Goal: Transaction & Acquisition: Purchase product/service

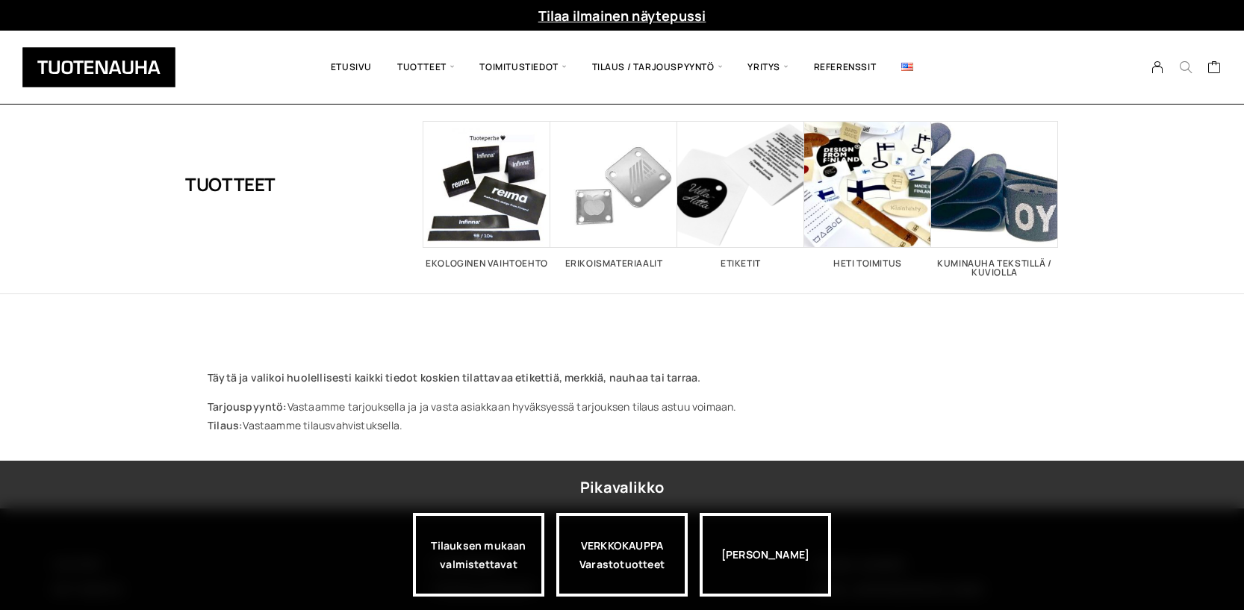
click at [1193, 68] on button "Search" at bounding box center [1186, 67] width 28 height 13
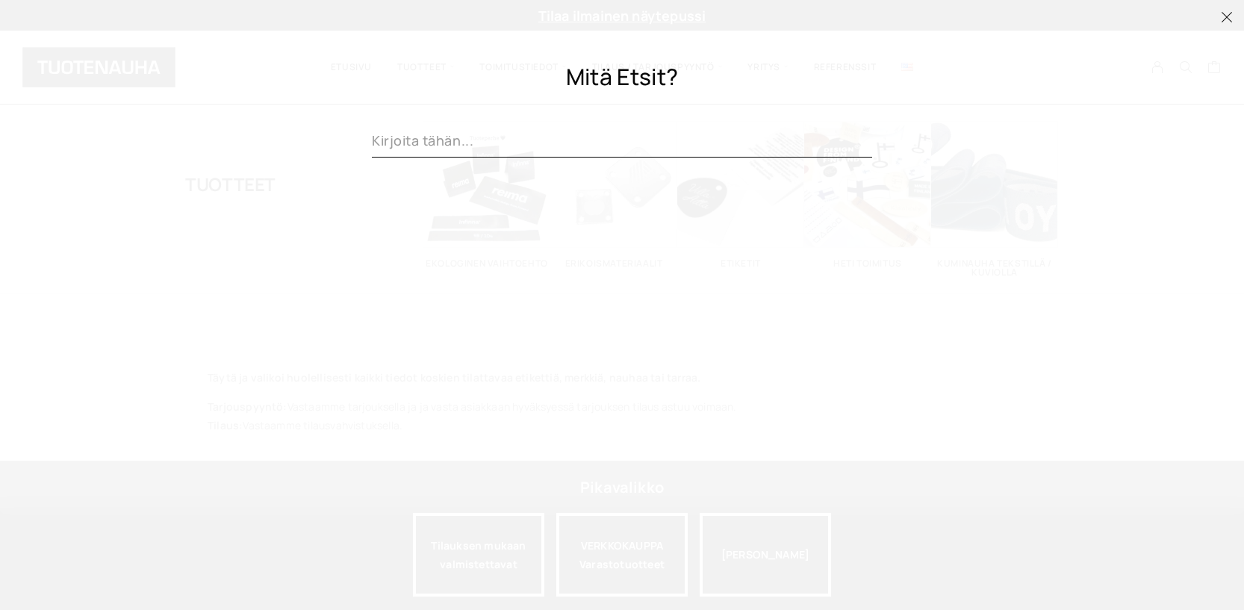
paste input "personoidut lahjanauhat"
type input "personoidut lahjanauhat"
click at [856, 141] on span "Clear" at bounding box center [859, 142] width 28 height 11
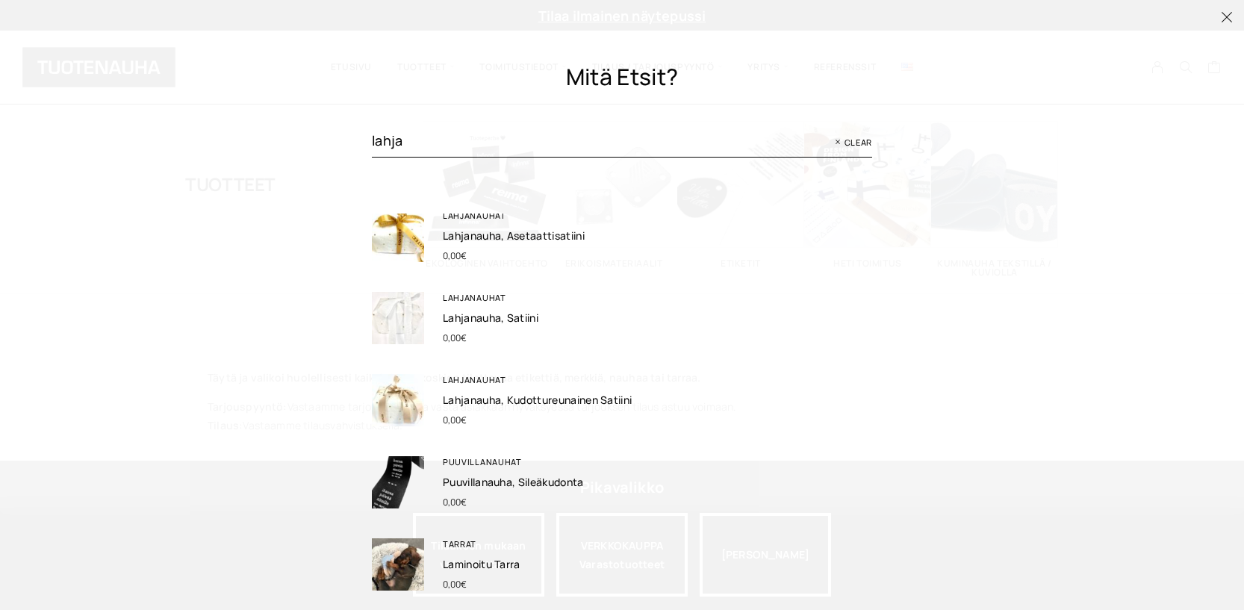
scroll to position [167, 0]
type input "lahja"
click at [461, 232] on link "Lahjanauha, asetaattisatiini" at bounding box center [514, 236] width 142 height 14
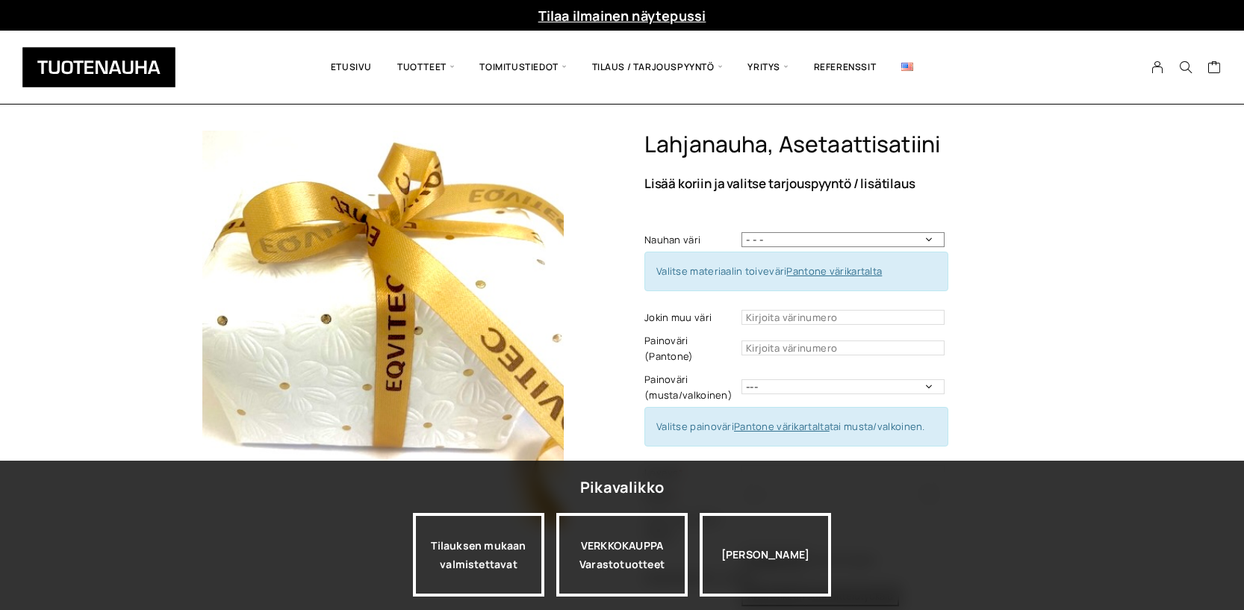
click at [931, 238] on select "- - - Valkoinen Musta" at bounding box center [843, 239] width 203 height 15
select select "Valkoinen"
click at [742, 232] on select "- - - Valkoinen Musta" at bounding box center [843, 239] width 203 height 15
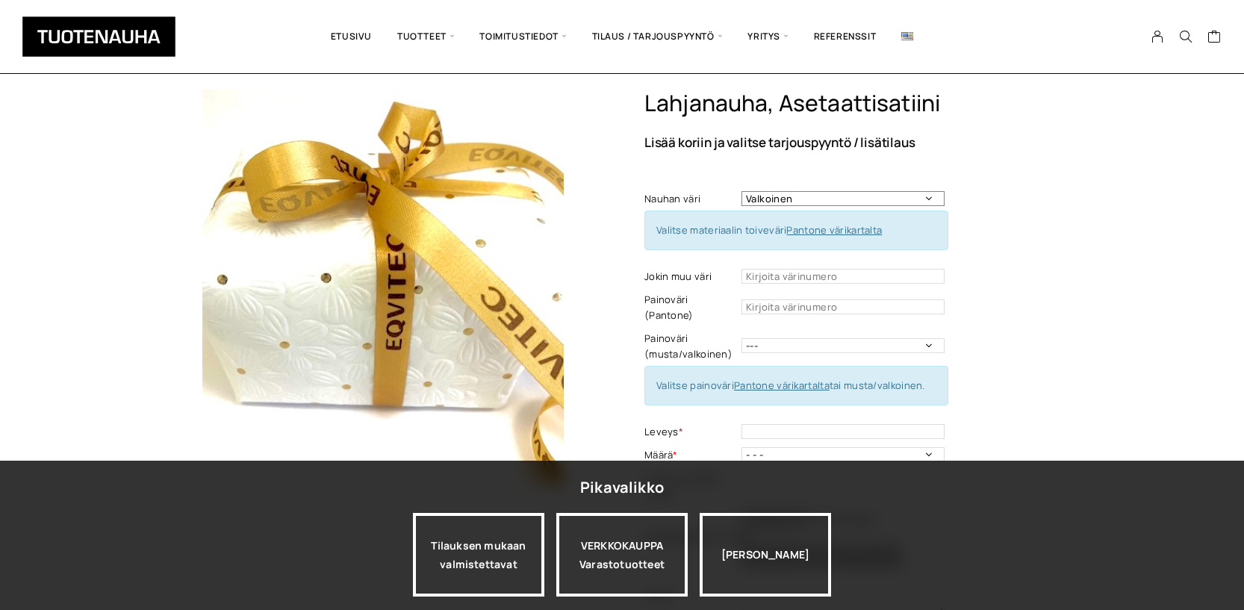
scroll to position [42, 0]
click at [928, 338] on select "--- Musta Valkoinen" at bounding box center [843, 345] width 203 height 15
select select "musta"
click at [742, 338] on select "--- Musta Valkoinen" at bounding box center [843, 345] width 203 height 15
click at [930, 196] on select "- - - Valkoinen Musta" at bounding box center [843, 197] width 203 height 15
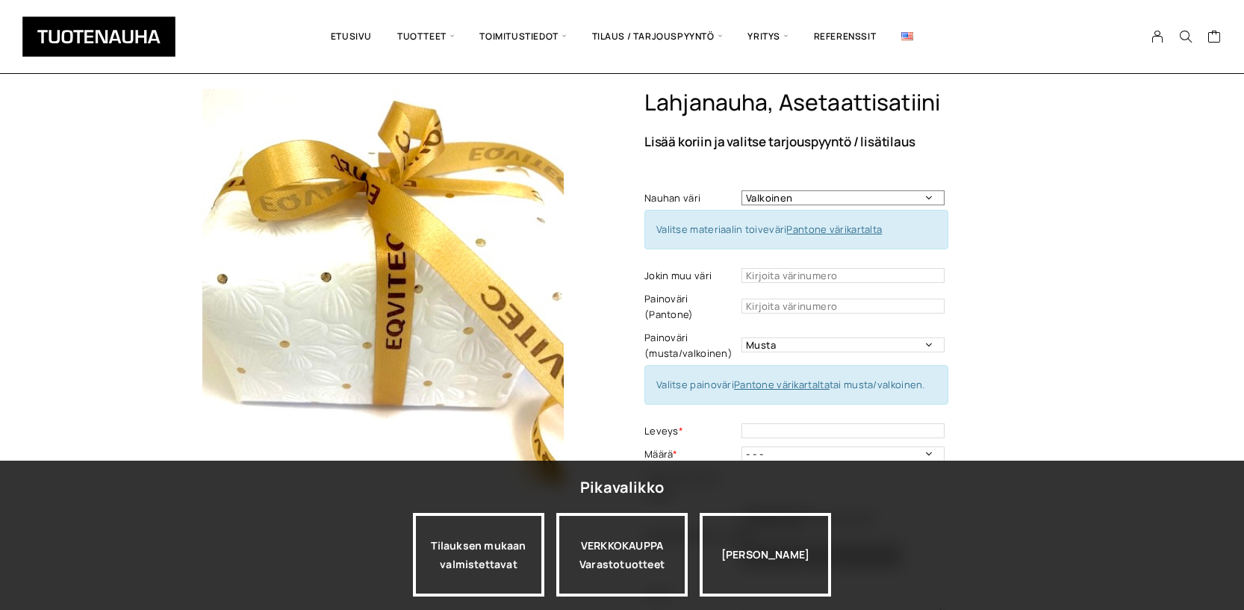
click at [742, 190] on select "- - - Valkoinen Musta" at bounding box center [843, 197] width 203 height 15
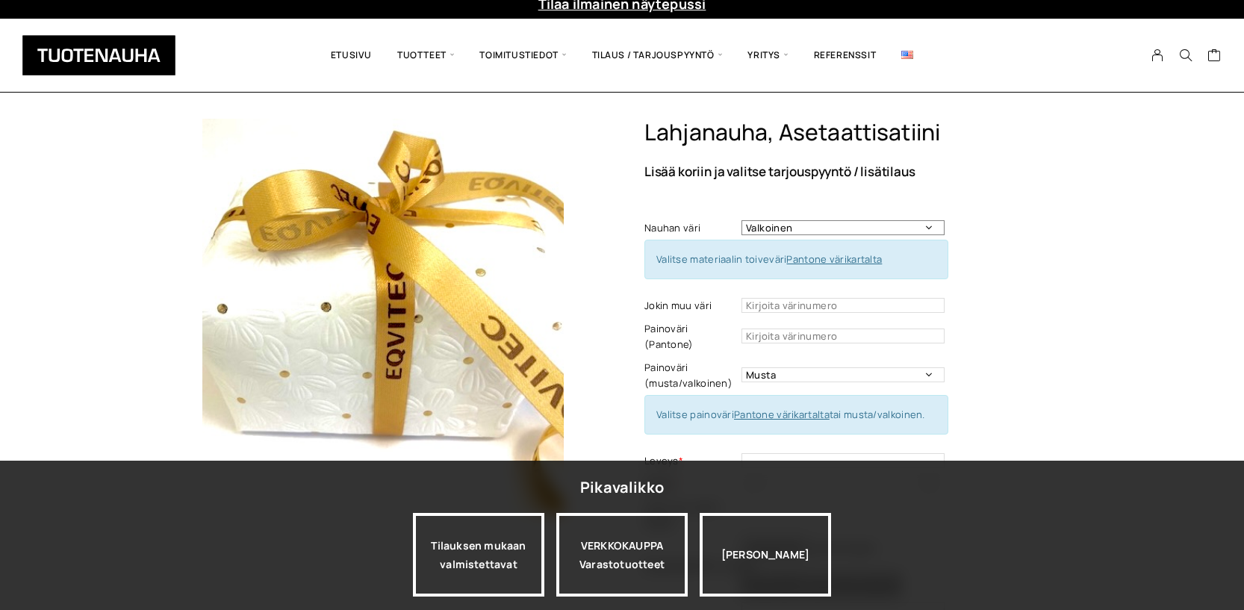
scroll to position [0, 0]
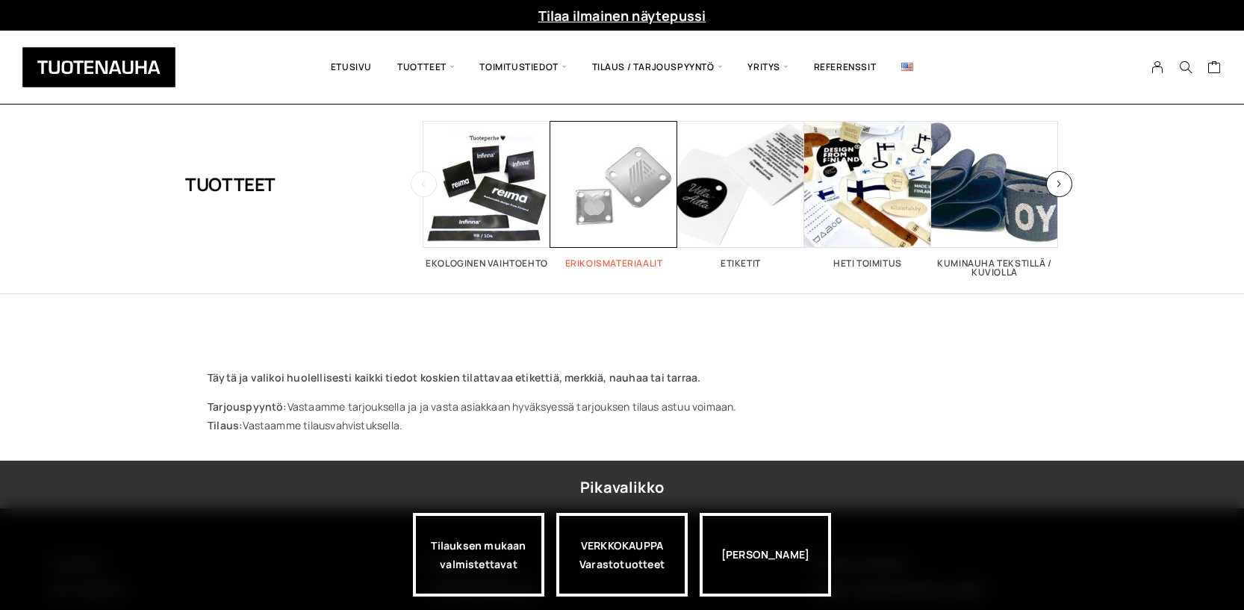
click at [592, 211] on span "Visit product category Erikoismateriaalit" at bounding box center [614, 184] width 127 height 127
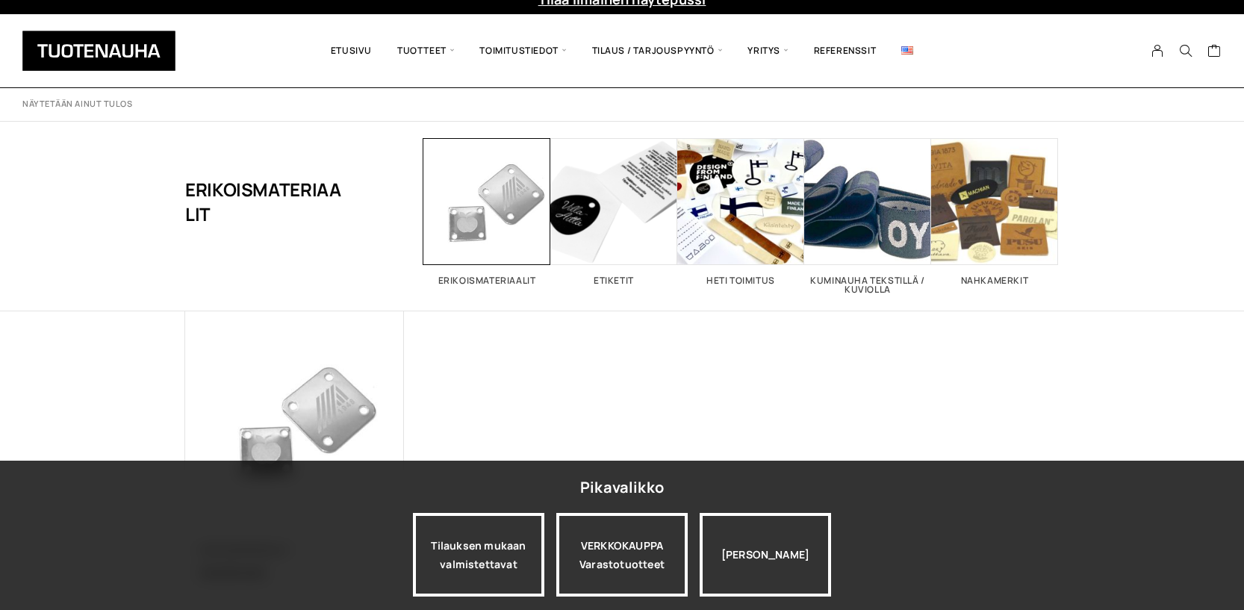
scroll to position [16, 0]
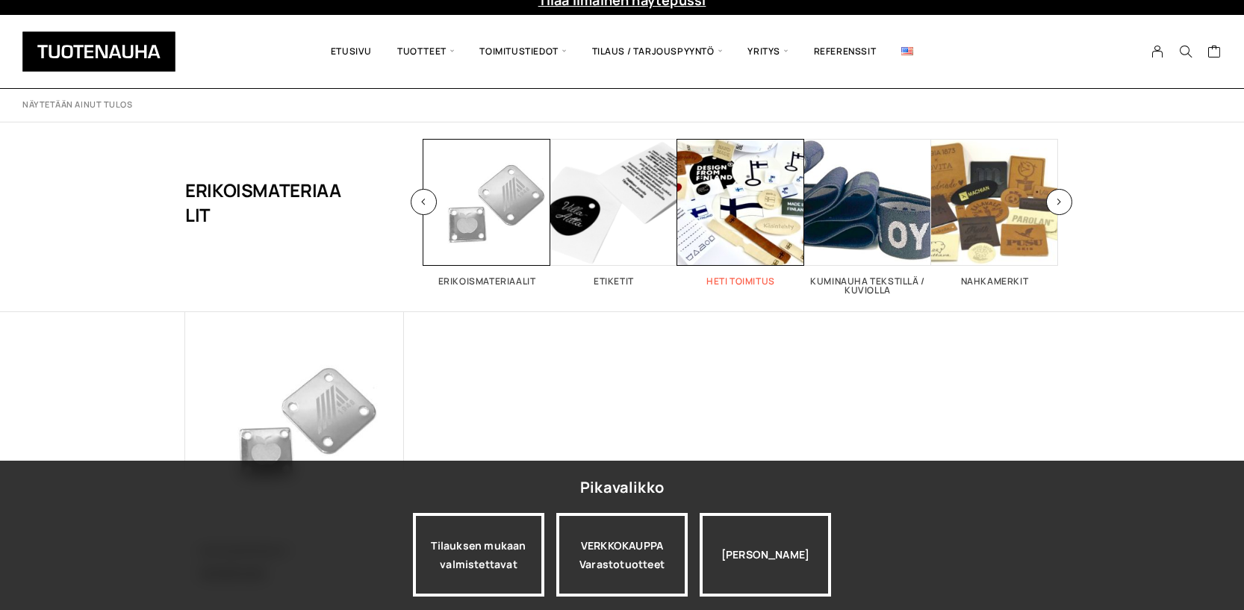
click at [768, 238] on span "Visit product category Heti toimitus" at bounding box center [741, 202] width 127 height 127
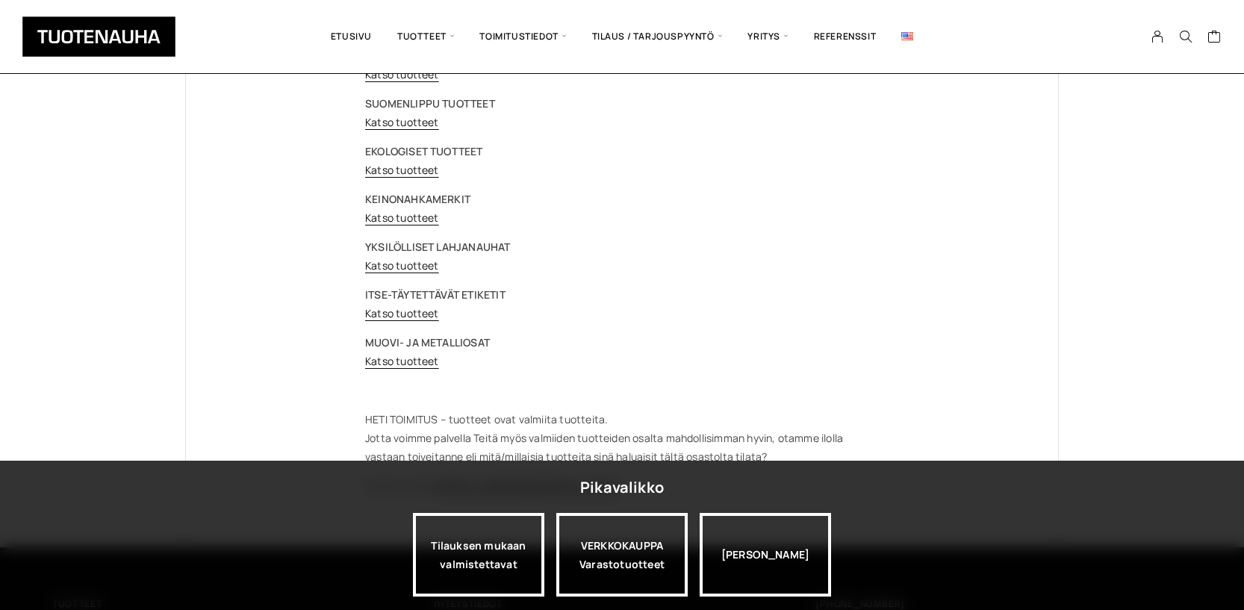
scroll to position [265, 0]
click at [413, 262] on link "Katso tuotteet" at bounding box center [402, 265] width 74 height 14
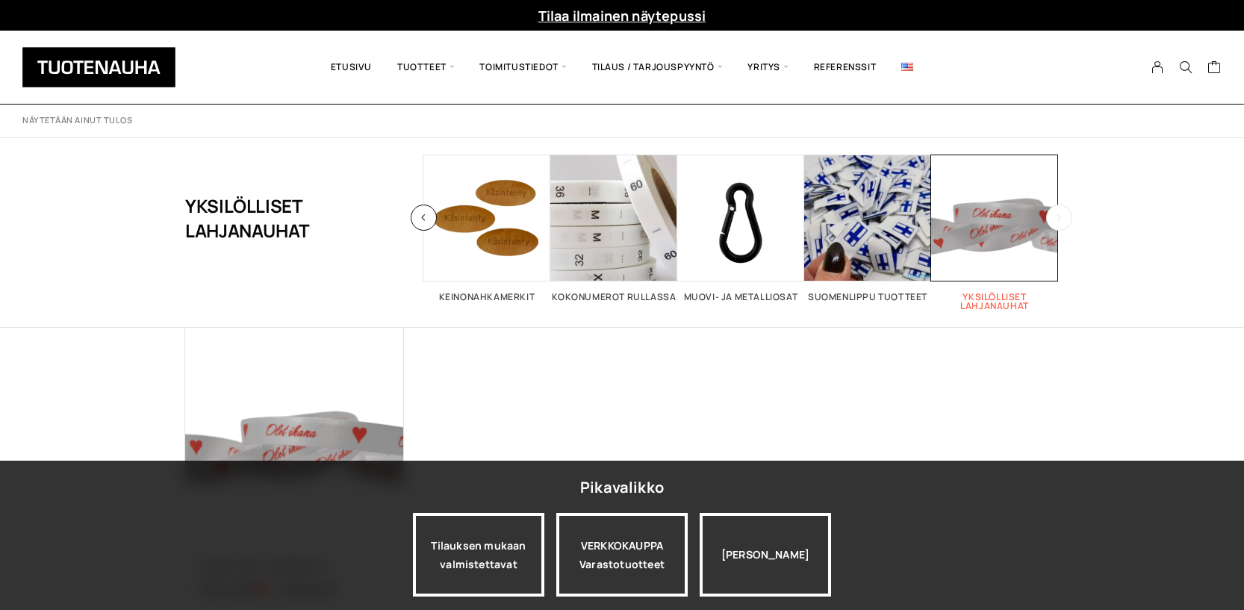
click at [1003, 204] on span "Visit product category Yksilölliset lahjanauhat" at bounding box center [995, 218] width 127 height 127
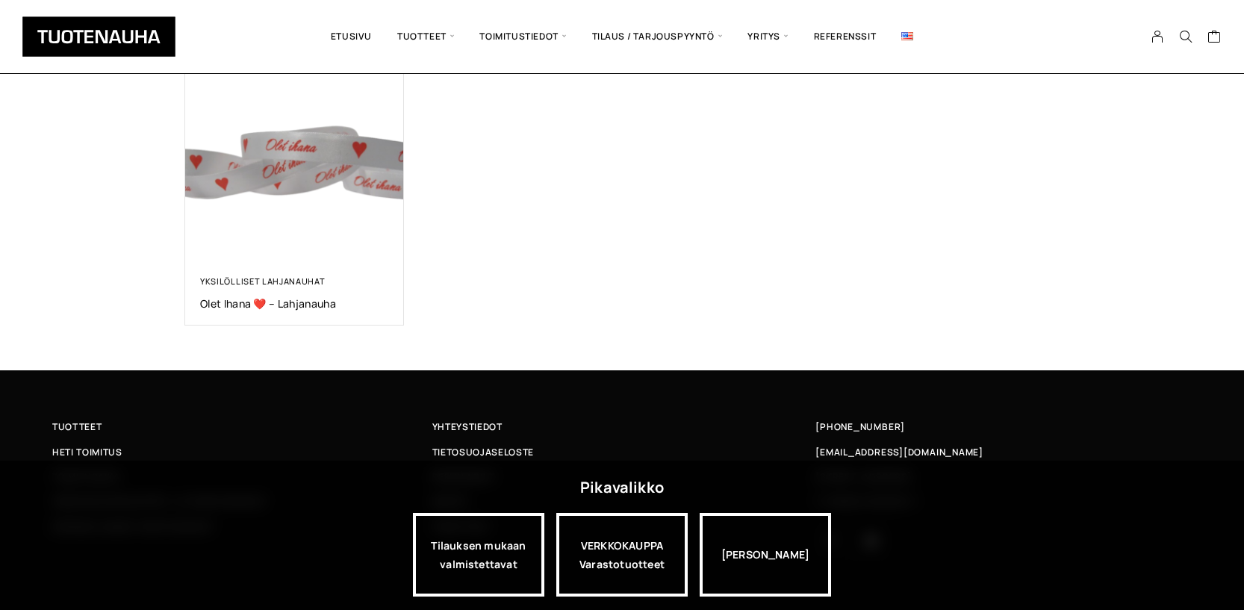
scroll to position [291, 0]
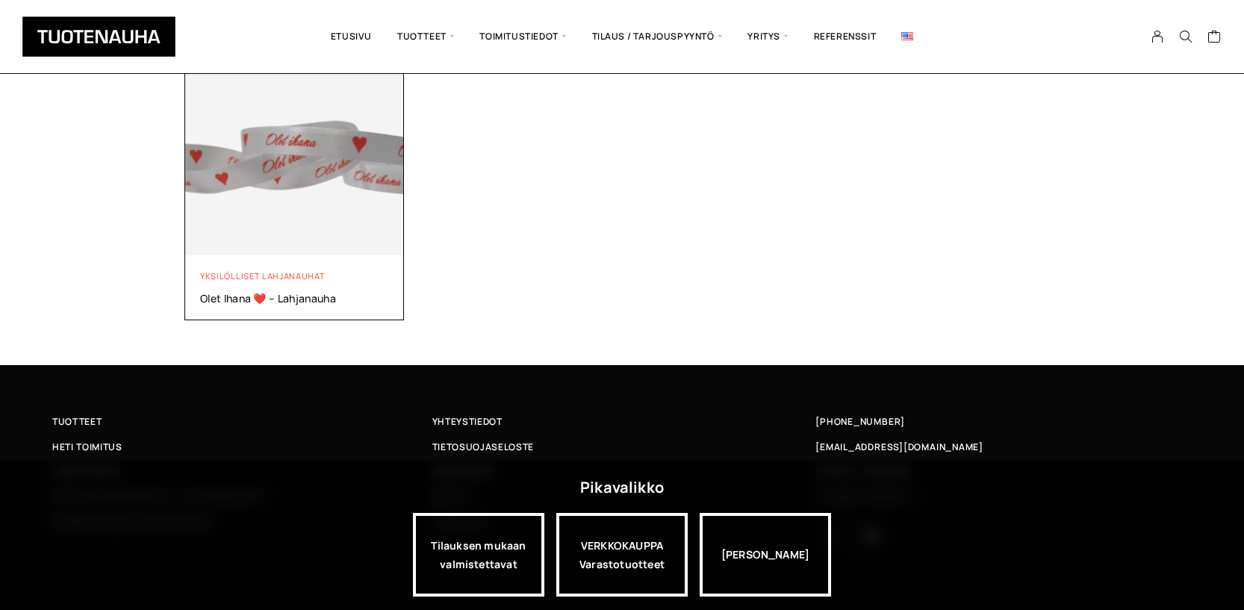
click at [291, 277] on link "Yksilölliset lahjanauhat" at bounding box center [262, 275] width 125 height 11
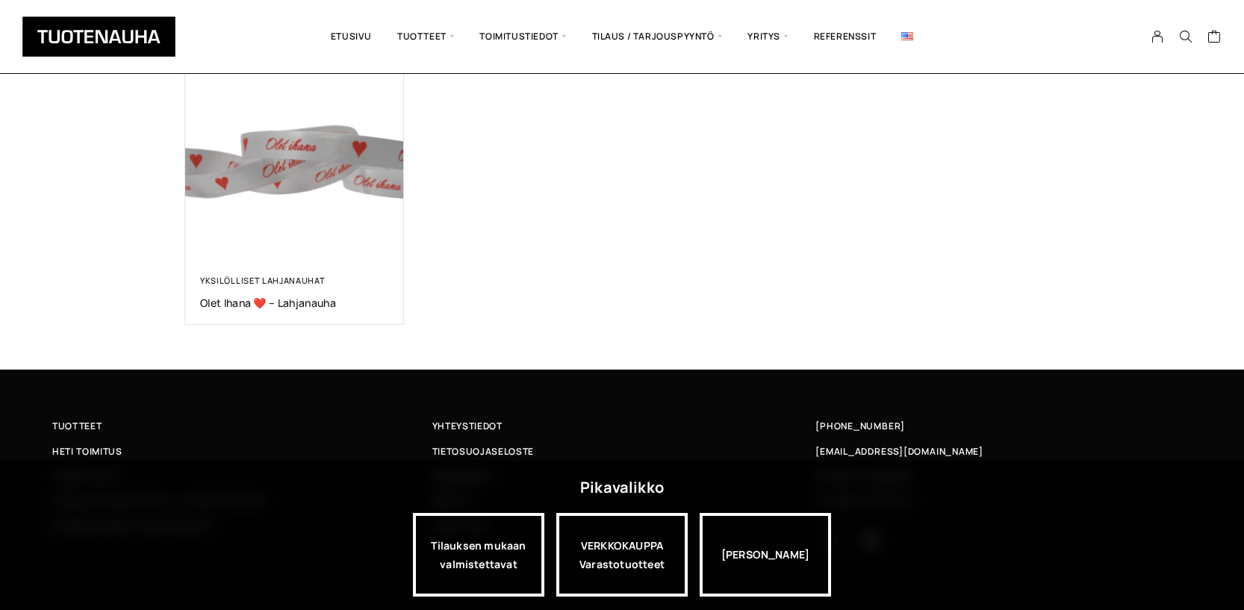
scroll to position [307, 0]
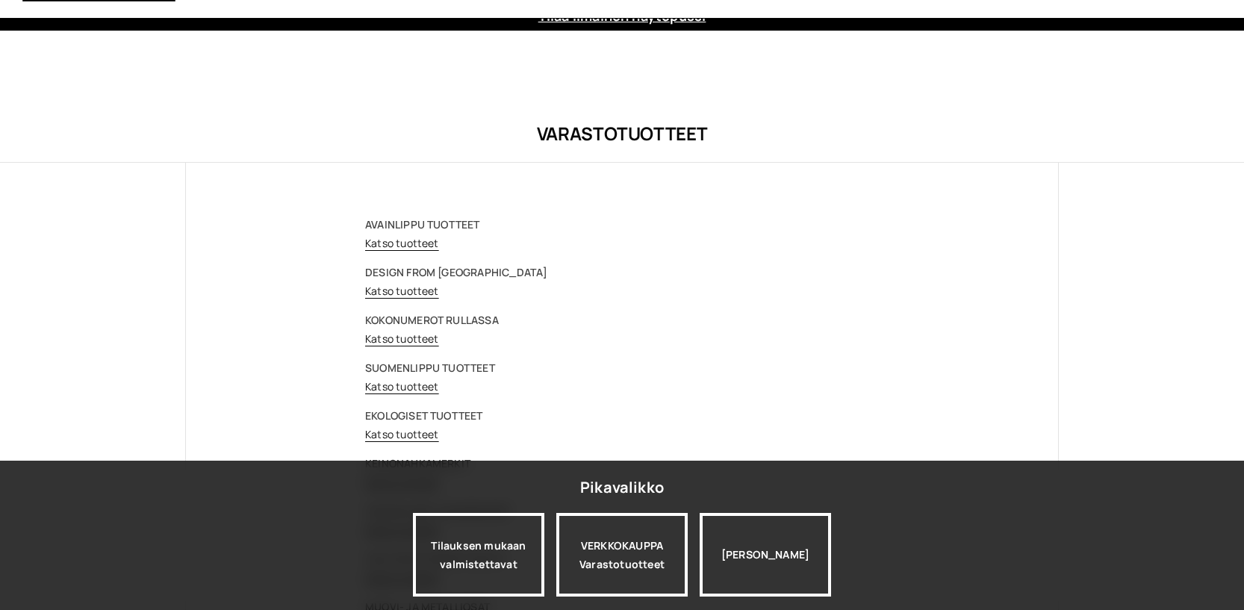
scroll to position [265, 0]
